Goal: Information Seeking & Learning: Learn about a topic

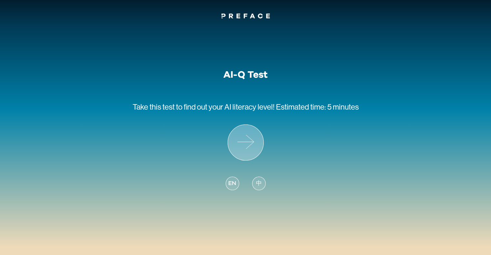
click at [240, 143] on icon at bounding box center [246, 143] width 36 height 36
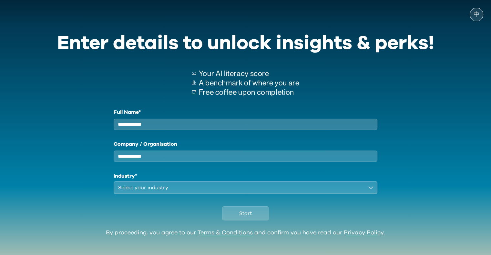
click at [264, 123] on input "Full Name*" at bounding box center [246, 124] width 264 height 11
type input "**********"
type input "*"
click at [310, 192] on div "Select your industry" at bounding box center [241, 188] width 246 height 8
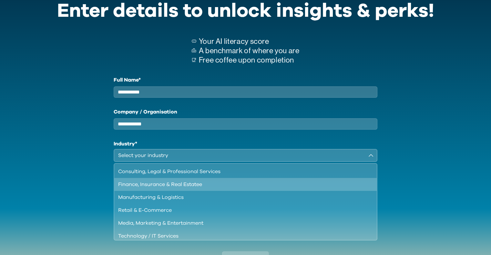
click at [189, 187] on div "Finance, Insurance & Real Estatee" at bounding box center [241, 185] width 247 height 8
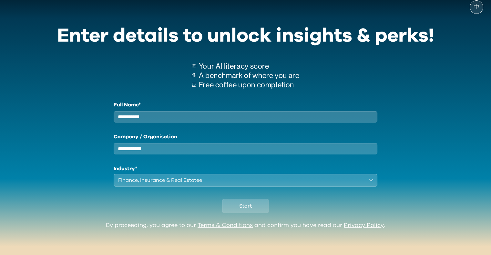
scroll to position [12, 0]
click at [253, 209] on button "Start" at bounding box center [245, 206] width 47 height 14
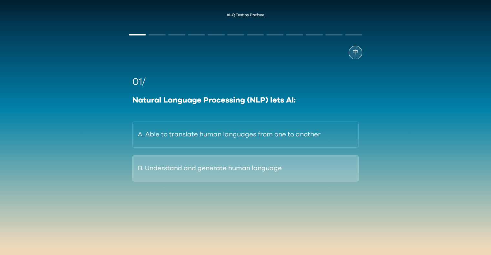
click at [258, 174] on button "B. Understand and generate human language" at bounding box center [245, 169] width 226 height 26
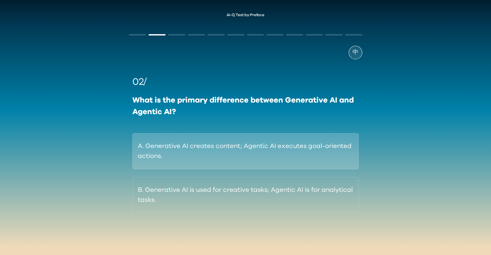
click at [323, 153] on button "A. Generative AI creates content; Agentic AI executes goal-oriented actions." at bounding box center [245, 151] width 226 height 36
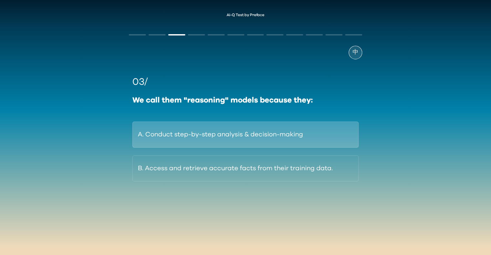
click at [275, 132] on button "A. Conduct step-by-step analysis & decision-making" at bounding box center [245, 135] width 226 height 26
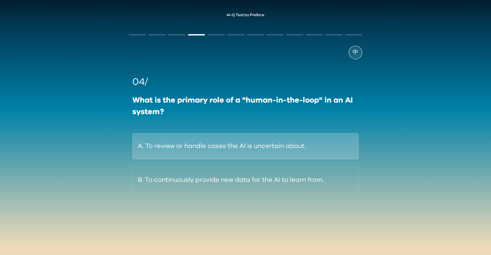
click at [331, 143] on button "A. To review or handle cases the AI is uncertain about." at bounding box center [245, 146] width 226 height 26
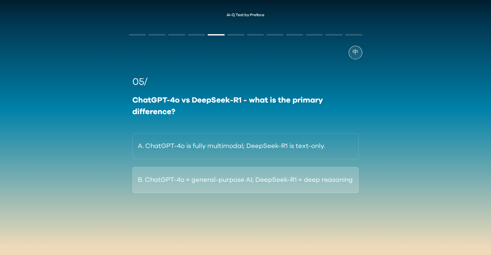
click at [342, 180] on button "B. ChatGPT-4o = general-purpose AI; DeepSeek-R1 = deep reasoning" at bounding box center [245, 180] width 226 height 26
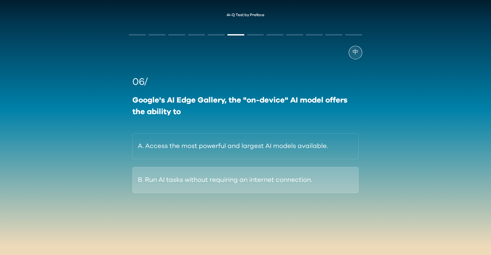
click at [310, 178] on button "B. Run AI tasks without requiring an internet connection." at bounding box center [245, 180] width 226 height 26
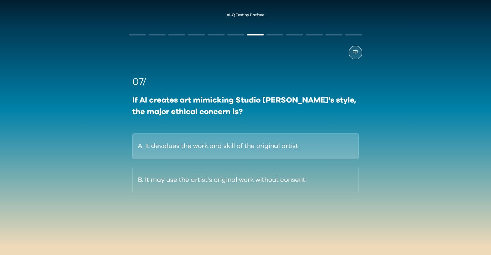
click at [313, 143] on button "A. It devalues the work and skill of the original artist." at bounding box center [245, 146] width 226 height 26
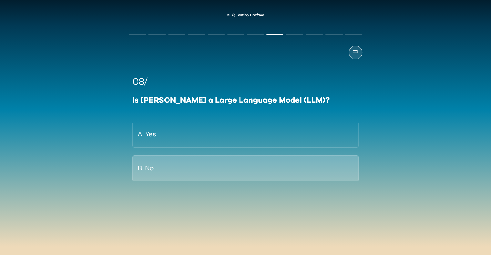
click at [324, 166] on button "B. No" at bounding box center [245, 169] width 226 height 26
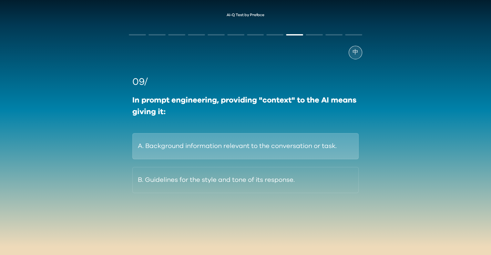
click at [300, 142] on button "A. Background information relevant to the conversation or task." at bounding box center [245, 146] width 226 height 26
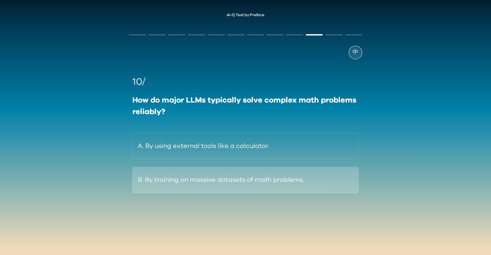
click at [320, 184] on button "B. By training on massive datasets of math problems." at bounding box center [245, 180] width 226 height 26
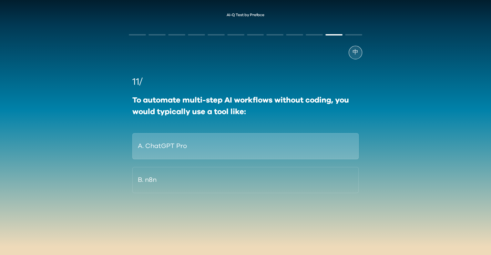
click at [289, 143] on button "A. ChatGPT Pro" at bounding box center [245, 146] width 226 height 26
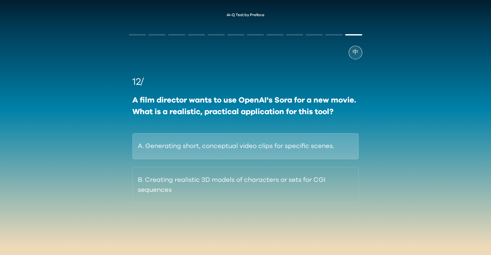
click at [340, 148] on button "A. Generating short, conceptual video clips for specific scenes." at bounding box center [245, 146] width 226 height 26
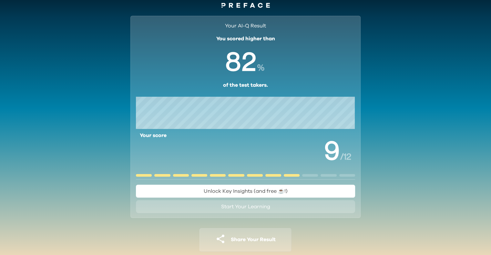
scroll to position [21, 0]
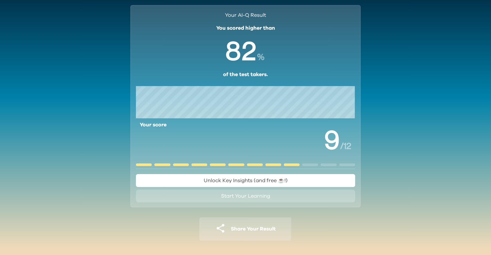
click at [286, 181] on span "Unlock Key Insights (and free ☕️!)" at bounding box center [246, 180] width 84 height 5
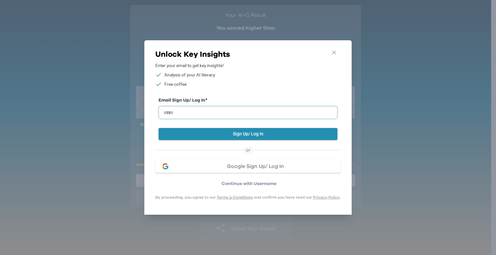
click at [306, 113] on input "email" at bounding box center [248, 112] width 179 height 13
type input "**********"
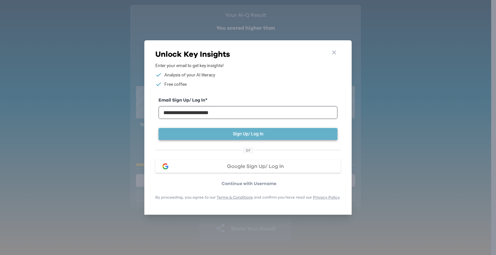
click at [248, 133] on button "Sign Up/ Log In" at bounding box center [248, 134] width 179 height 12
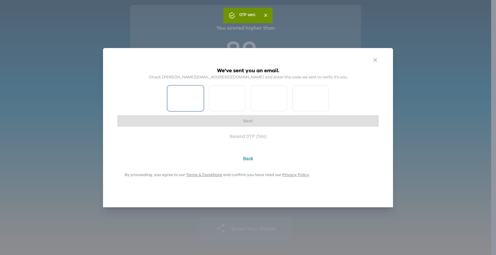
click at [188, 98] on input "Please enter OTP character 1" at bounding box center [185, 99] width 36 height 26
type input "*"
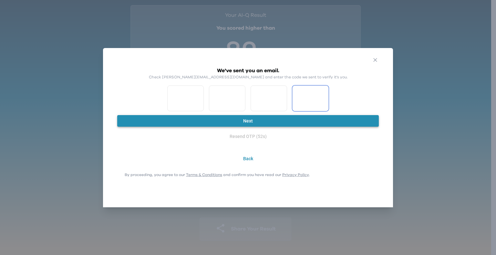
type input "*"
click at [193, 115] on button "Next" at bounding box center [248, 121] width 262 height 12
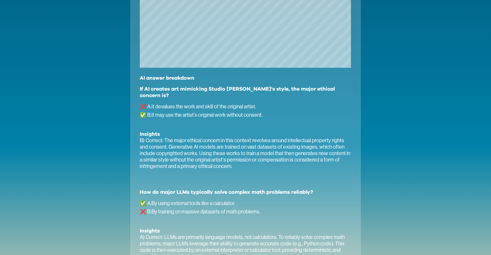
scroll to position [430, 0]
